Goal: Information Seeking & Learning: Learn about a topic

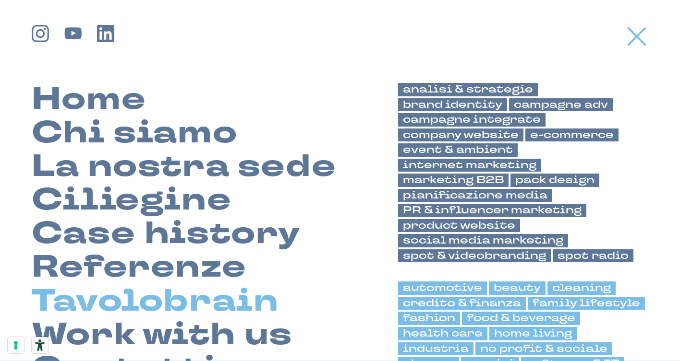
scroll to position [25, 0]
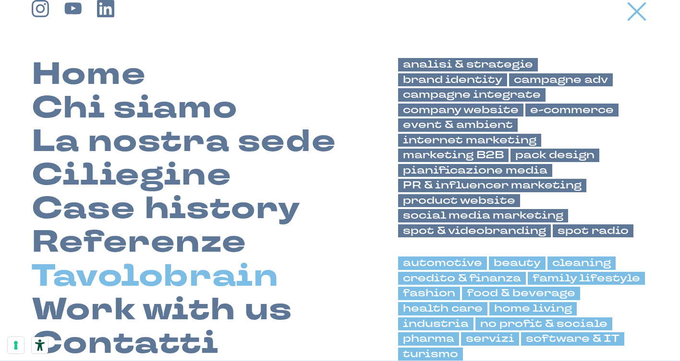
click at [168, 288] on link "Tavolobrain" at bounding box center [155, 277] width 247 height 34
click at [242, 272] on link "Tavolobrain" at bounding box center [155, 277] width 247 height 34
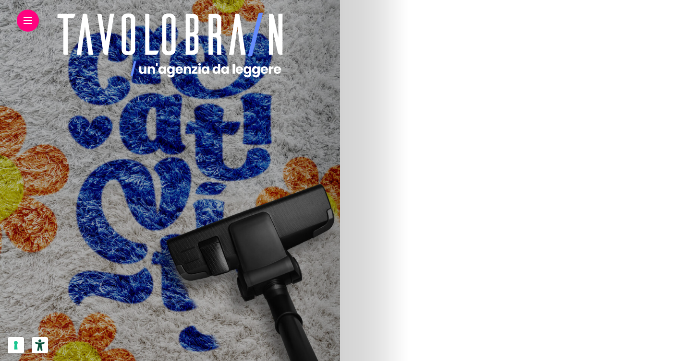
scroll to position [623, 0]
click at [394, 161] on img at bounding box center [250, 151] width 287 height 576
click at [394, 57] on img at bounding box center [250, 50] width 287 height 576
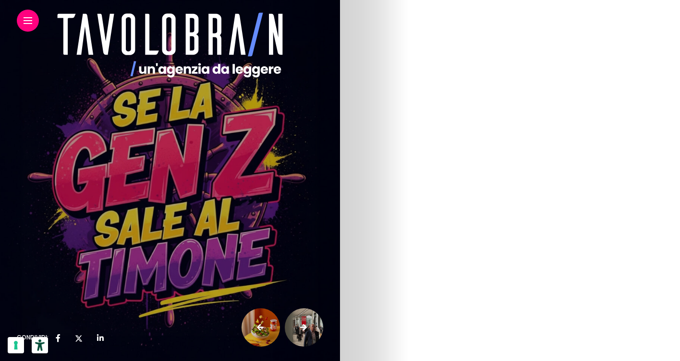
scroll to position [454, 0]
